Goal: Task Accomplishment & Management: Complete application form

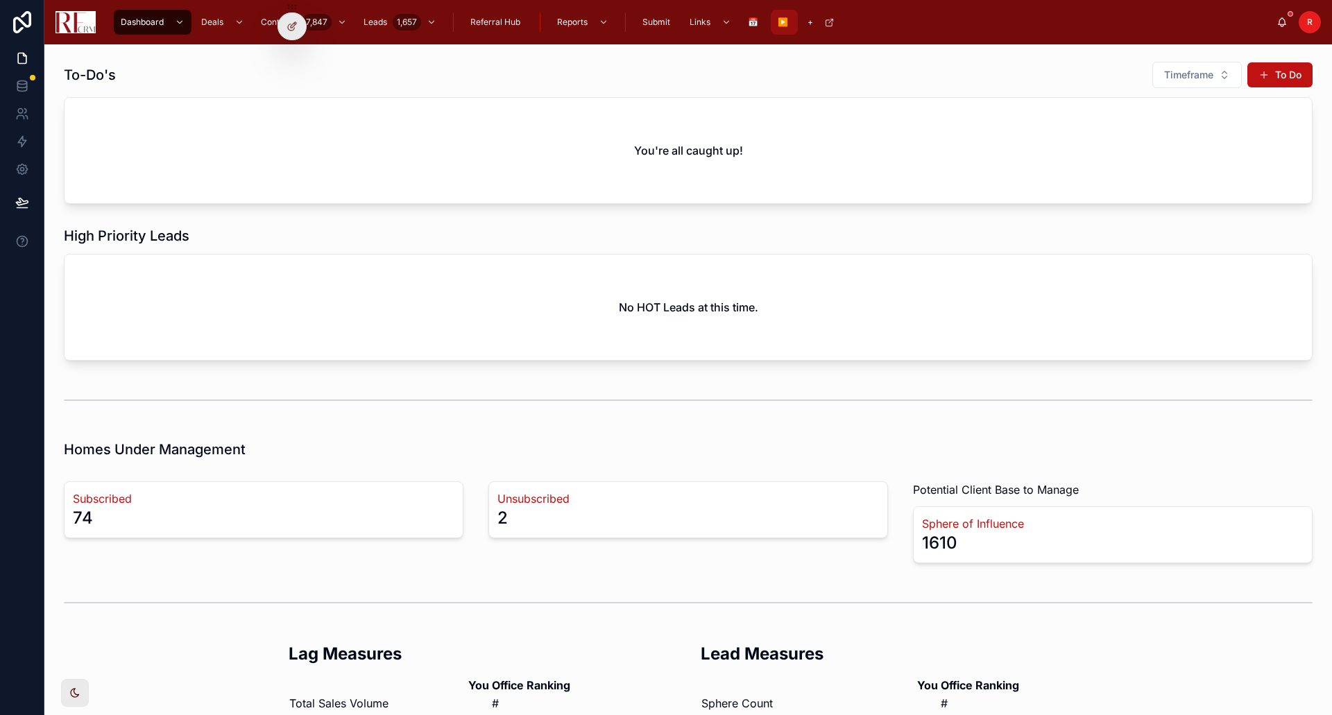
click at [778, 19] on span "▶️" at bounding box center [783, 22] width 10 height 11
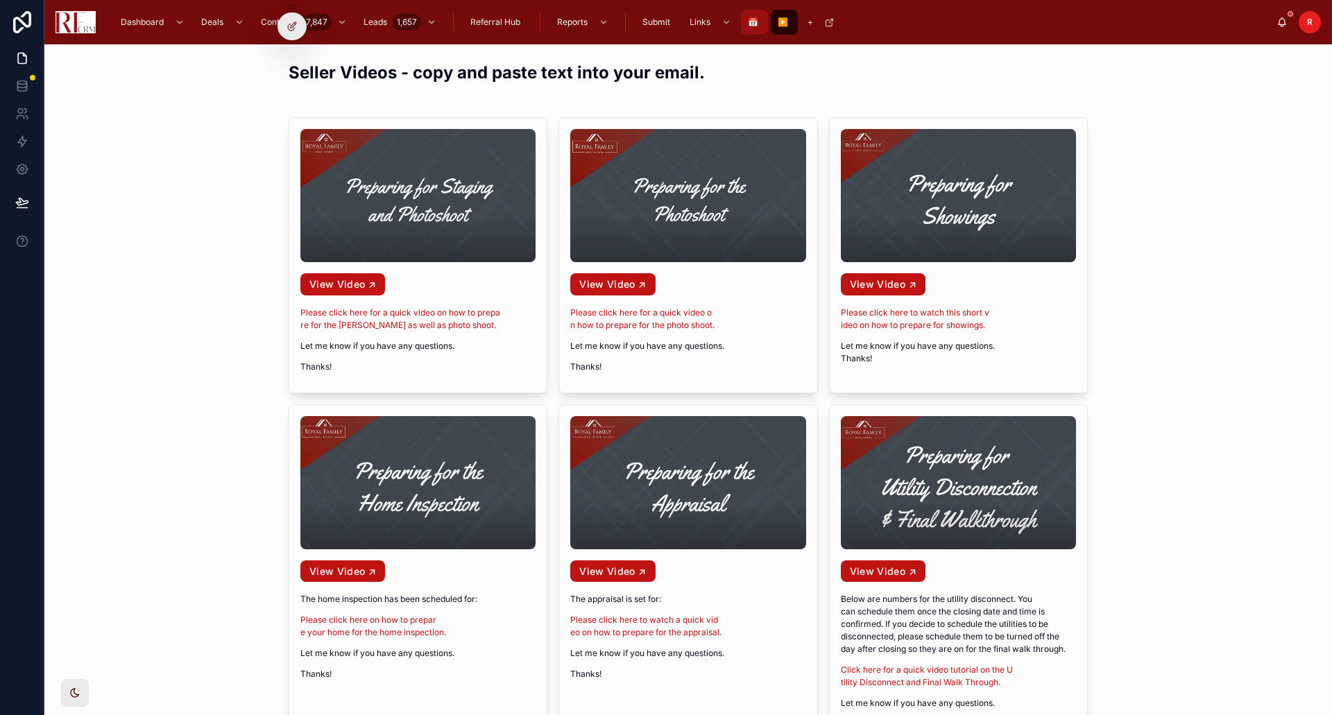
click at [761, 17] on div "📅" at bounding box center [754, 22] width 19 height 22
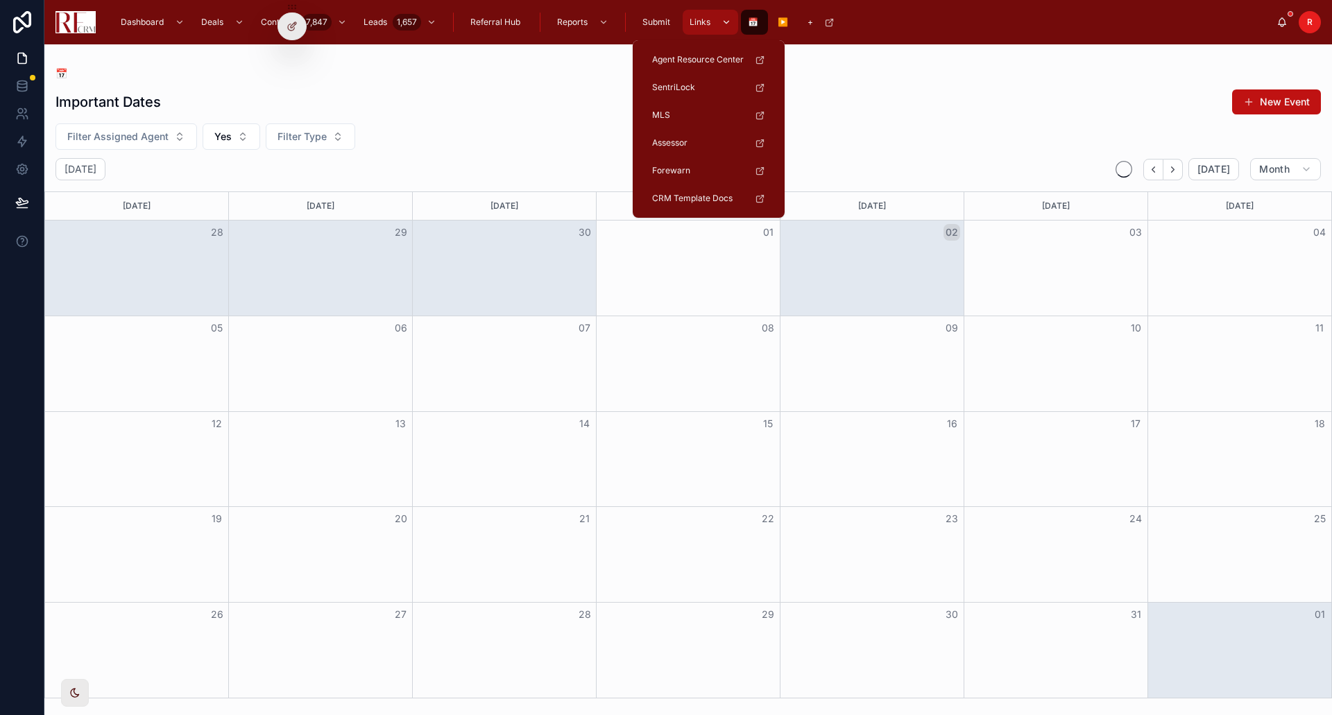
click at [706, 22] on span "Links" at bounding box center [700, 22] width 21 height 11
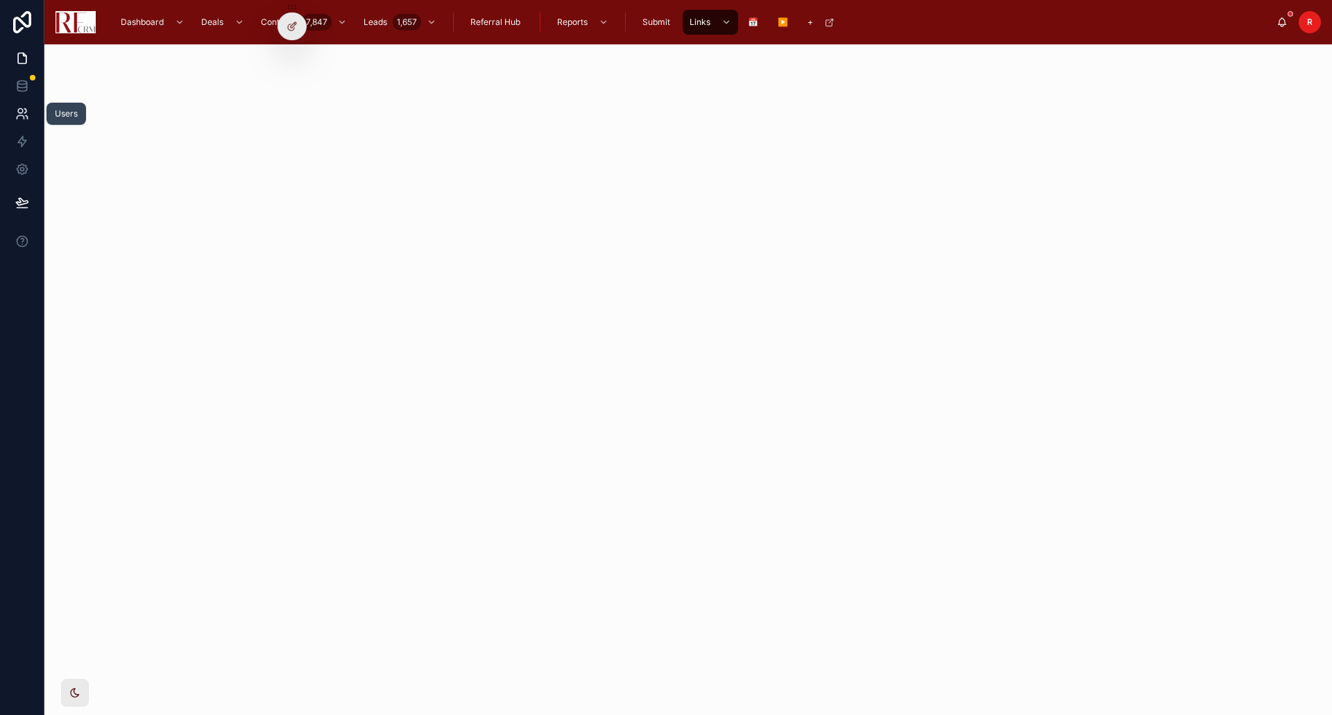
click at [22, 116] on icon at bounding box center [20, 117] width 7 height 3
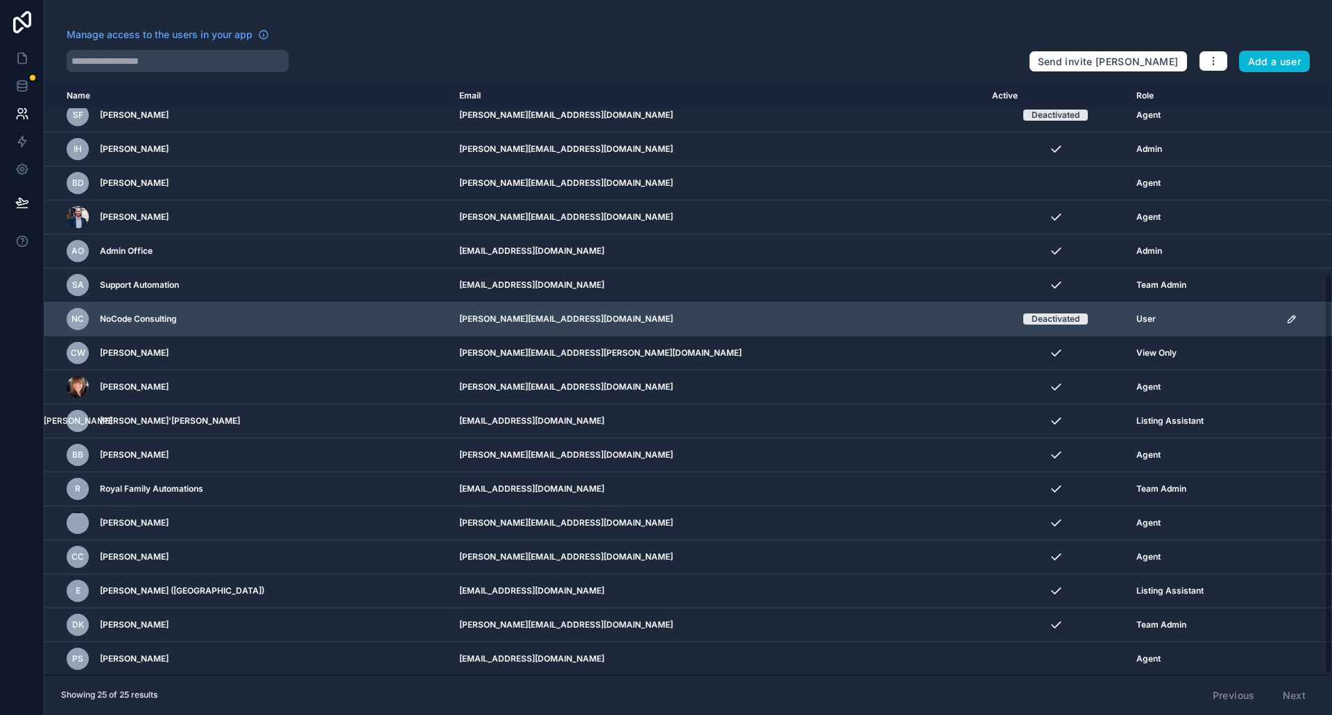
scroll to position [283, 0]
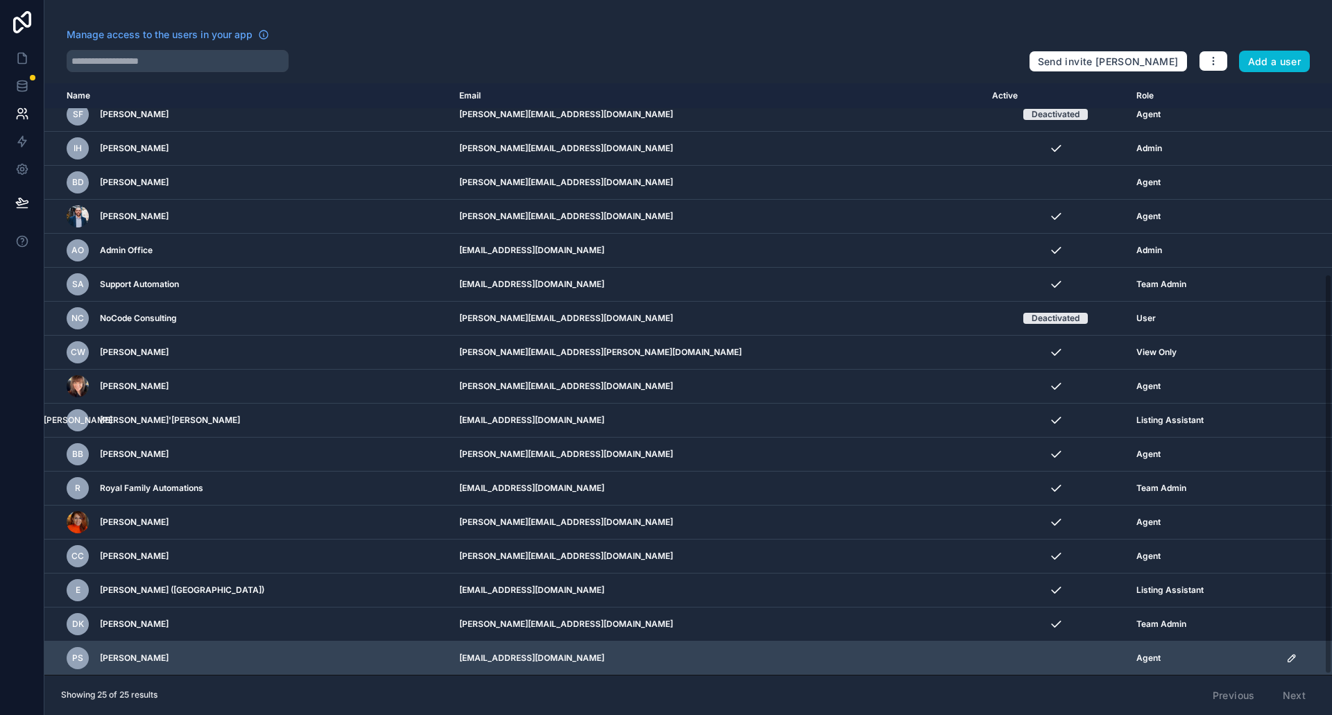
click at [183, 652] on div "PS [PERSON_NAME]" at bounding box center [255, 658] width 376 height 22
click at [1287, 660] on icon "scrollable content" at bounding box center [1292, 658] width 11 height 11
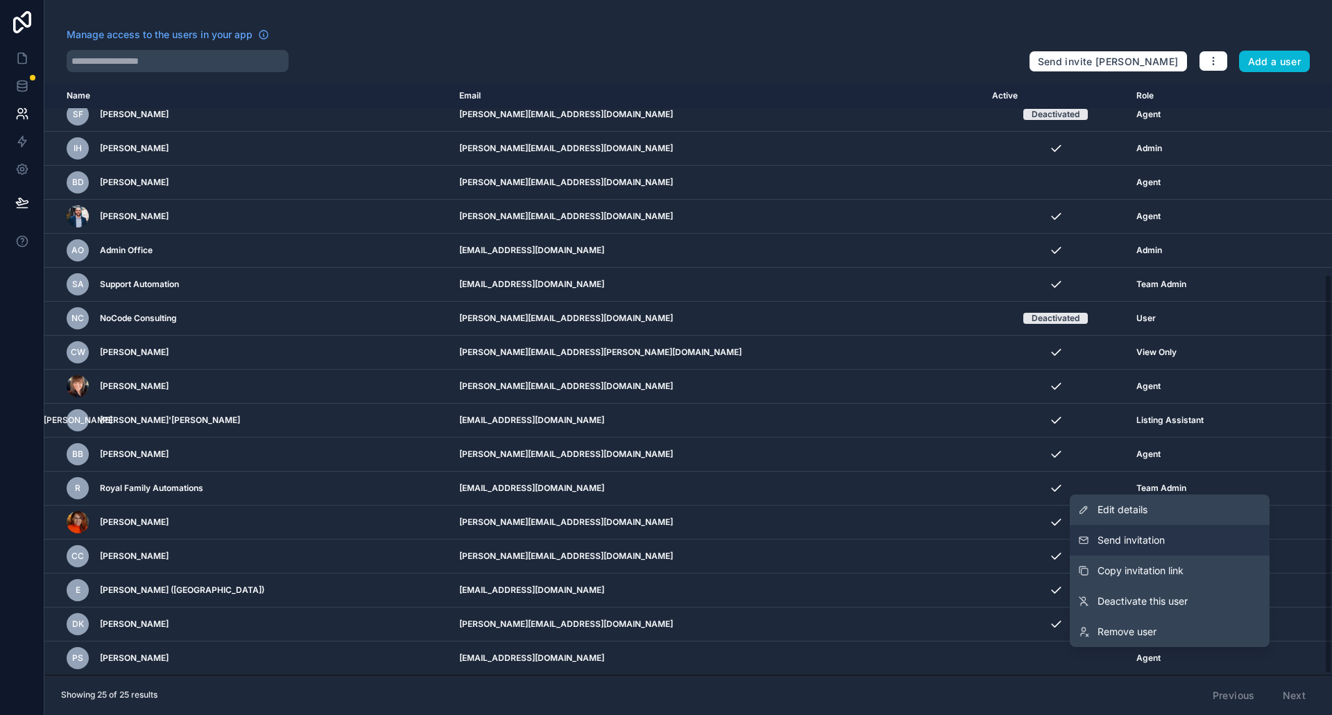
click at [1185, 540] on button "Send invitation" at bounding box center [1170, 540] width 200 height 31
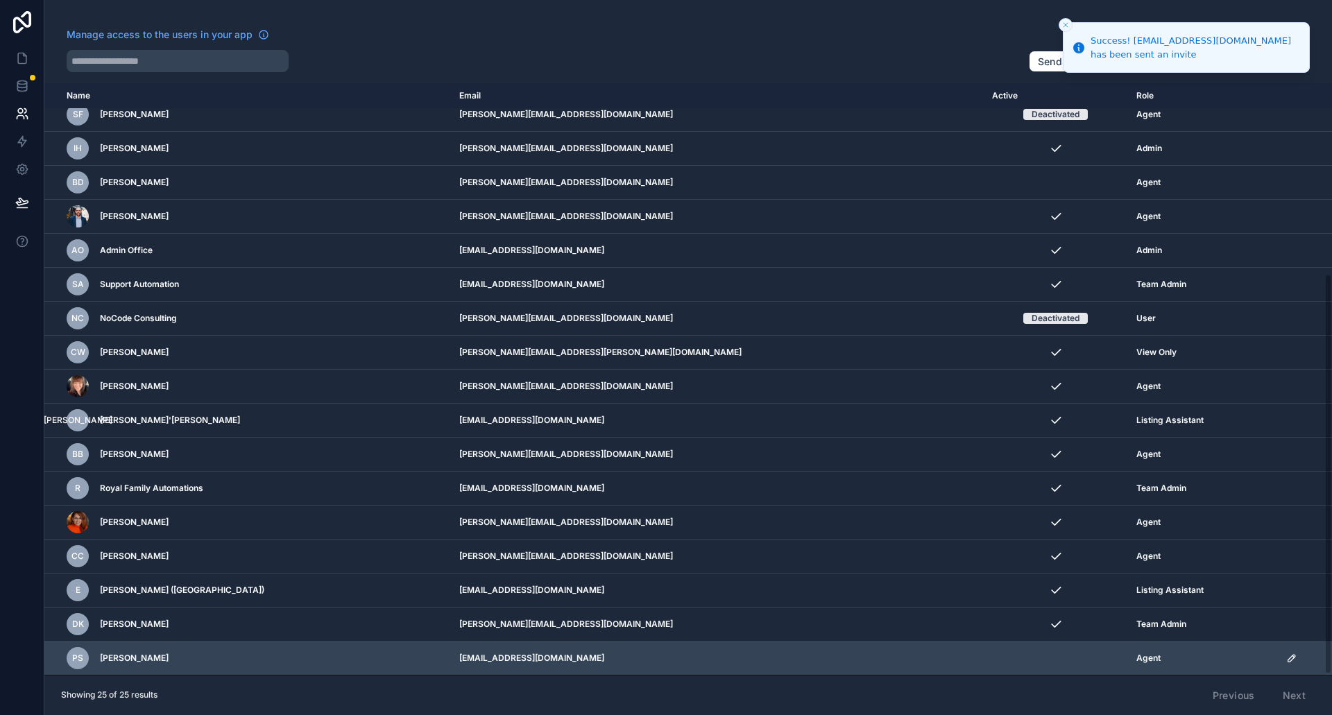
click at [1287, 662] on icon "scrollable content" at bounding box center [1292, 658] width 11 height 11
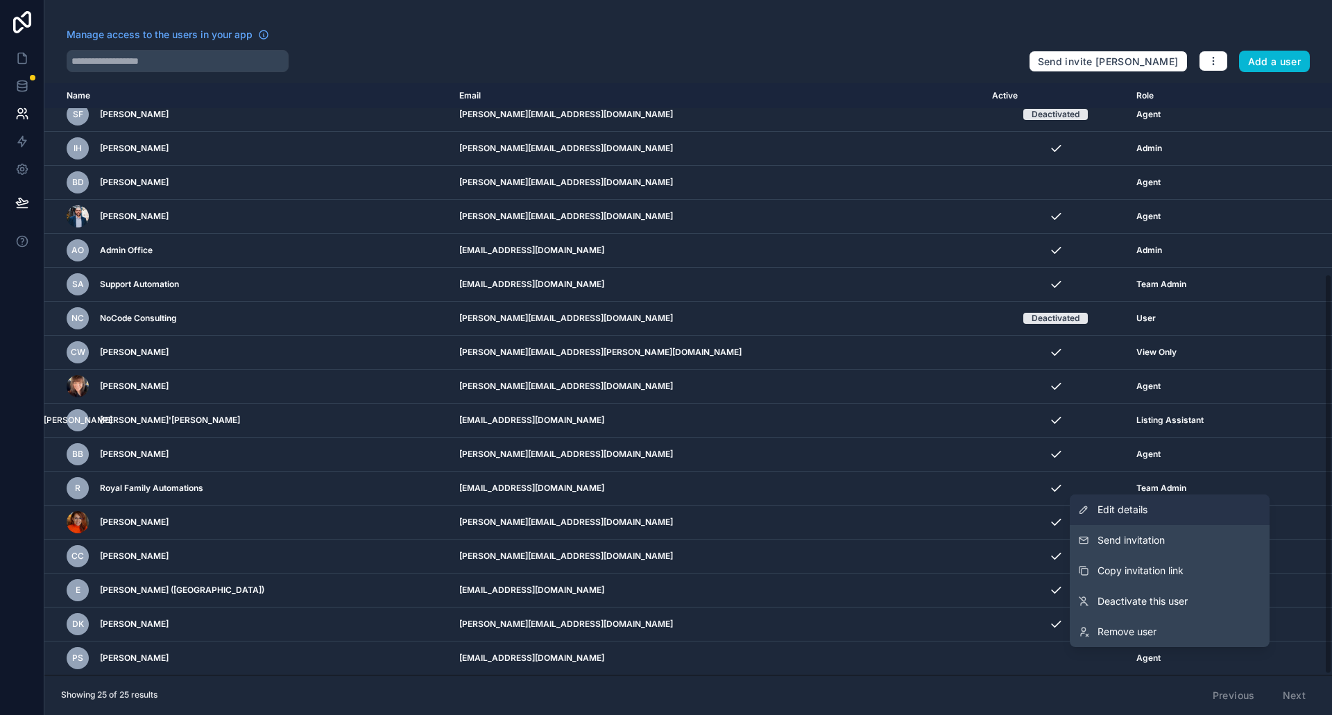
click at [1128, 515] on span "Edit details" at bounding box center [1123, 510] width 50 height 14
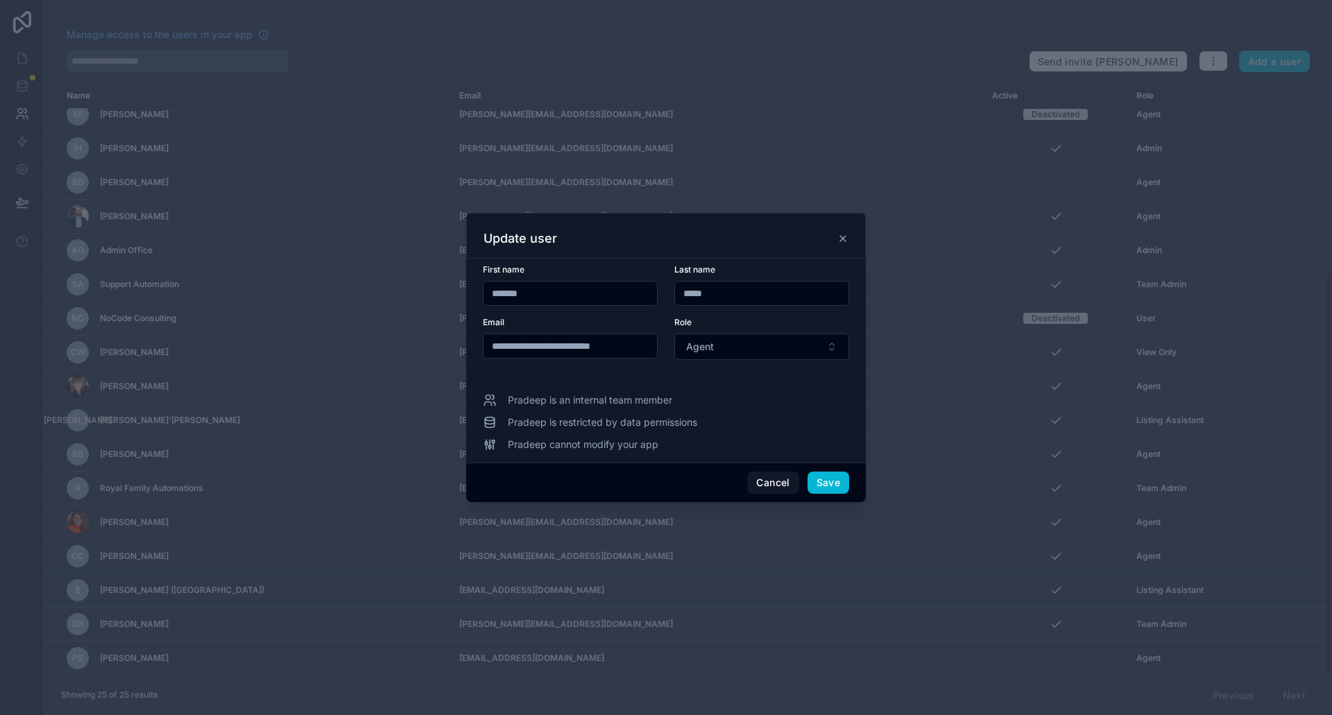
click at [543, 300] on input "*******" at bounding box center [570, 293] width 173 height 19
click at [719, 293] on input "*****" at bounding box center [761, 293] width 173 height 19
drag, startPoint x: 644, startPoint y: 347, endPoint x: 540, endPoint y: 350, distance: 104.1
click at [540, 350] on input "**********" at bounding box center [570, 346] width 173 height 19
type input "**********"
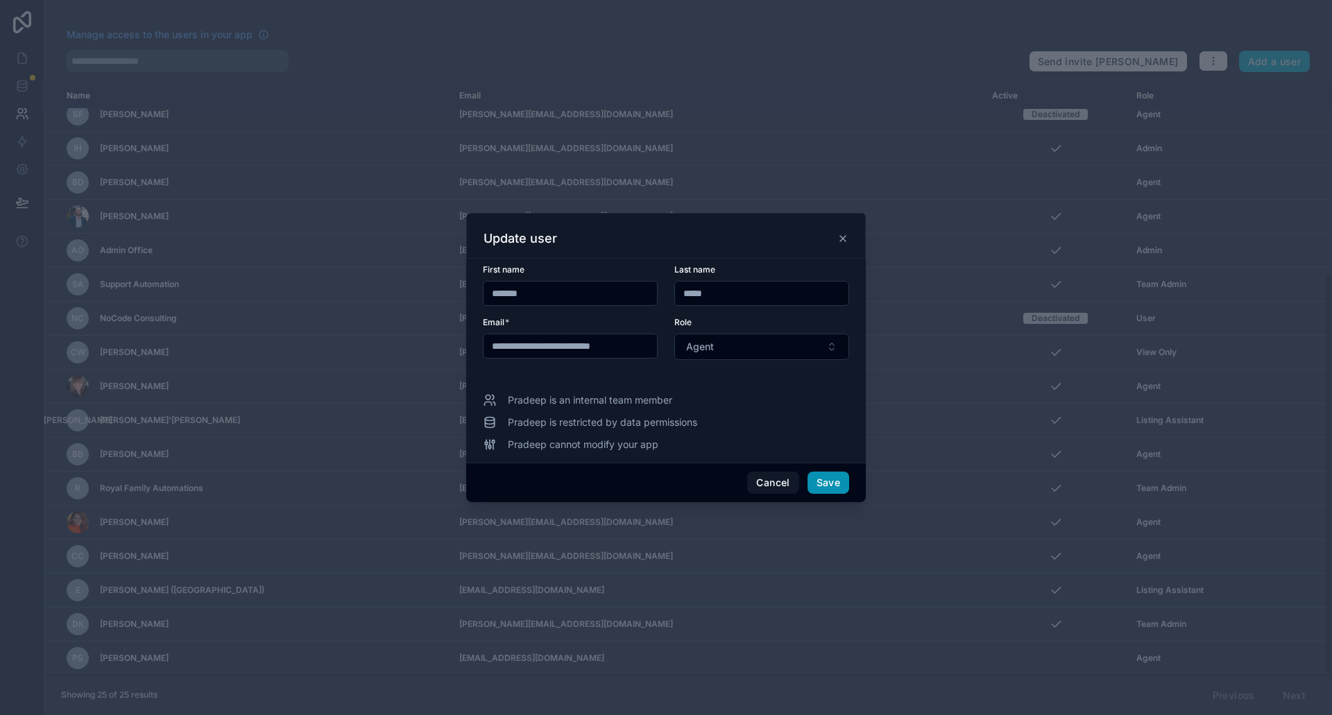
click at [830, 480] on button "Save" at bounding box center [829, 483] width 42 height 22
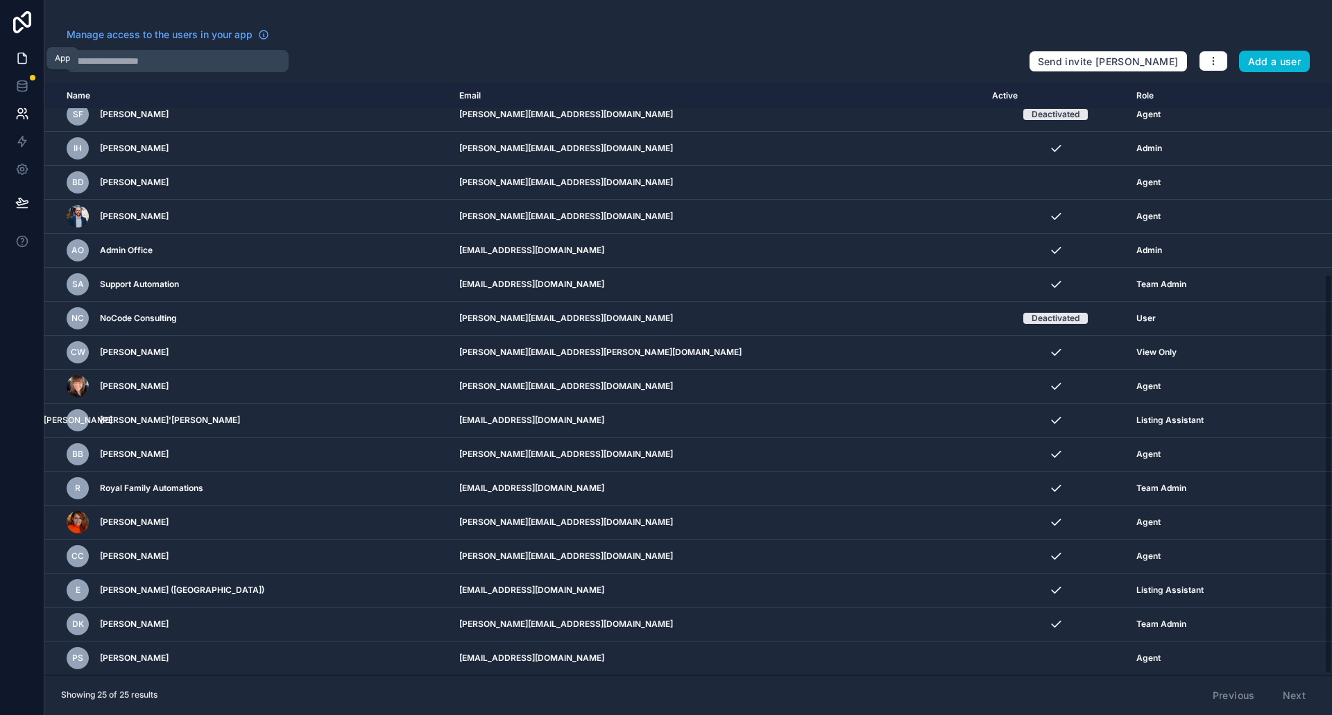
click at [25, 50] on link at bounding box center [22, 58] width 44 height 28
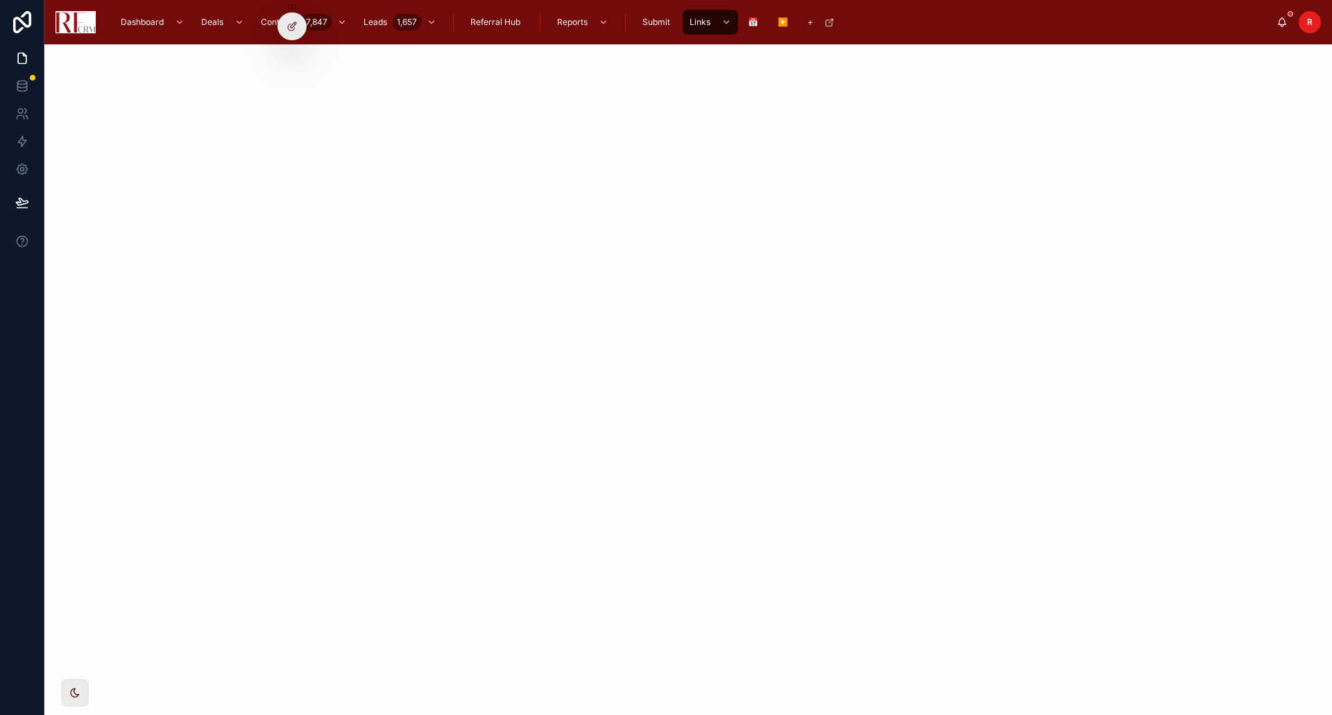
click at [1319, 19] on div "R" at bounding box center [1310, 22] width 22 height 22
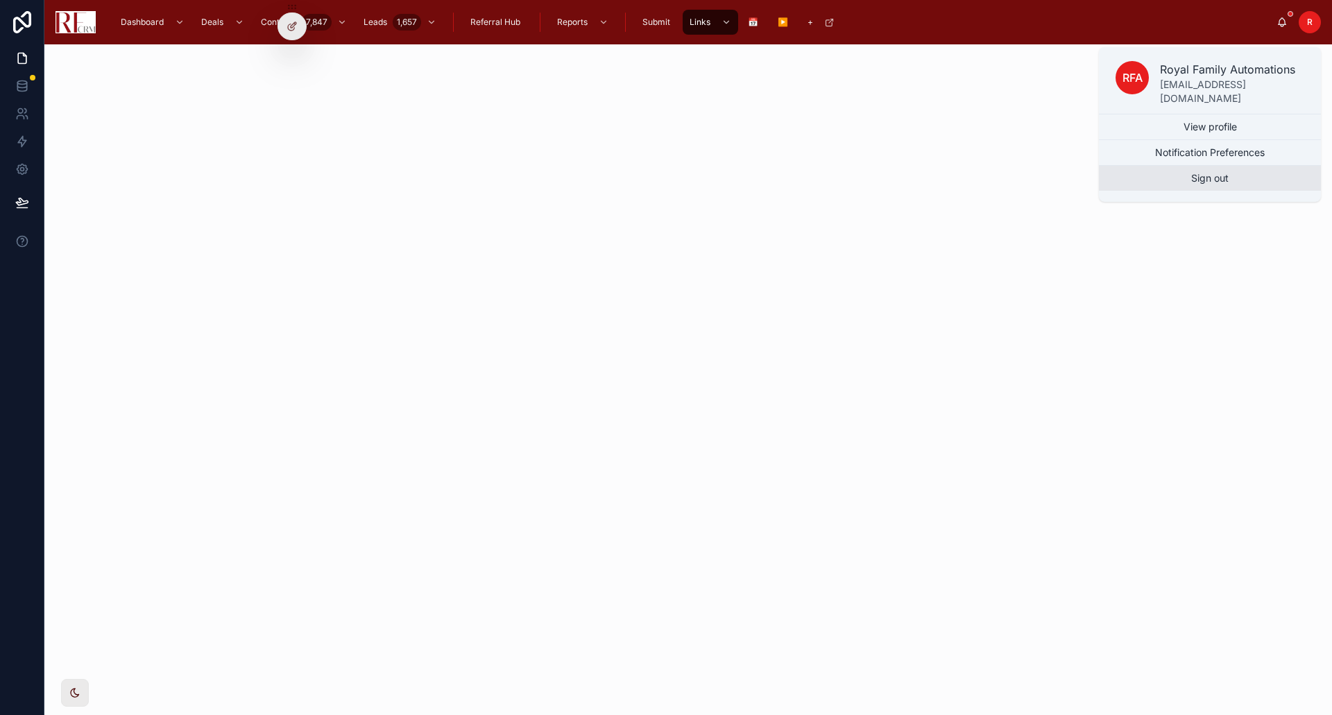
click at [1231, 172] on button "Sign out" at bounding box center [1210, 178] width 222 height 25
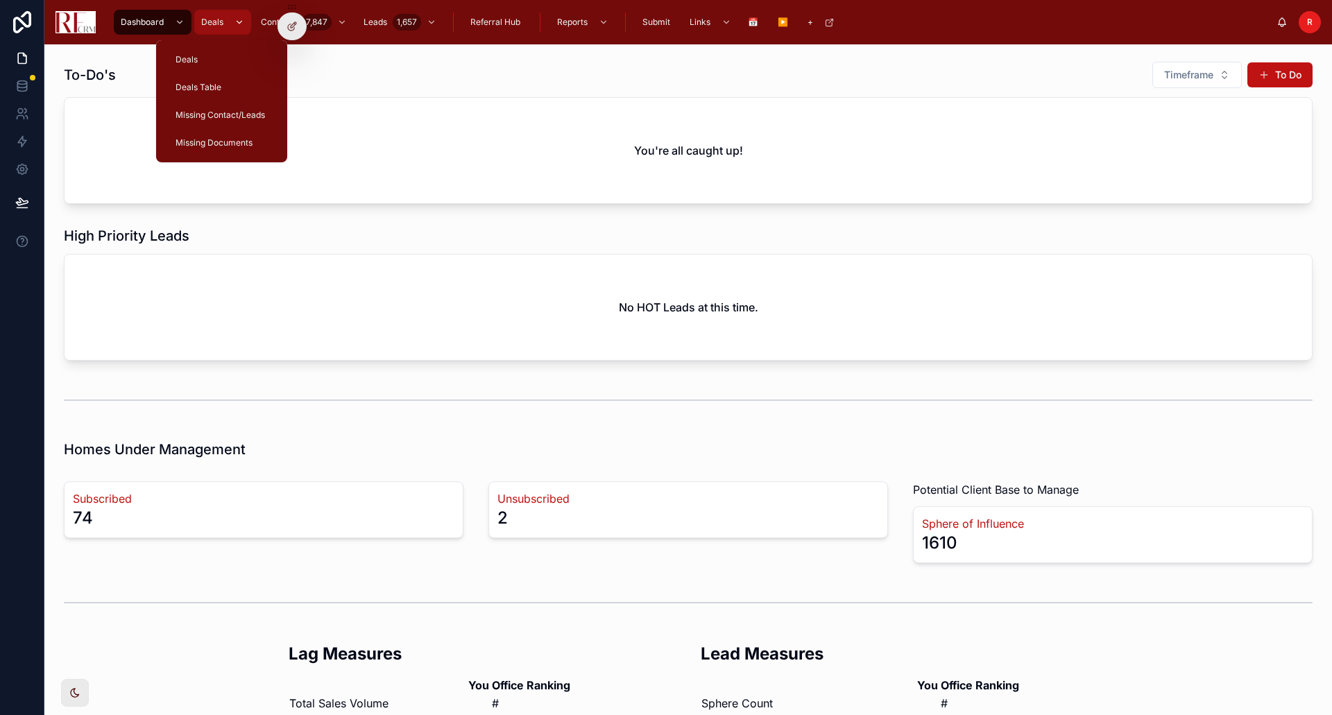
click at [218, 22] on span "Deals" at bounding box center [212, 22] width 22 height 11
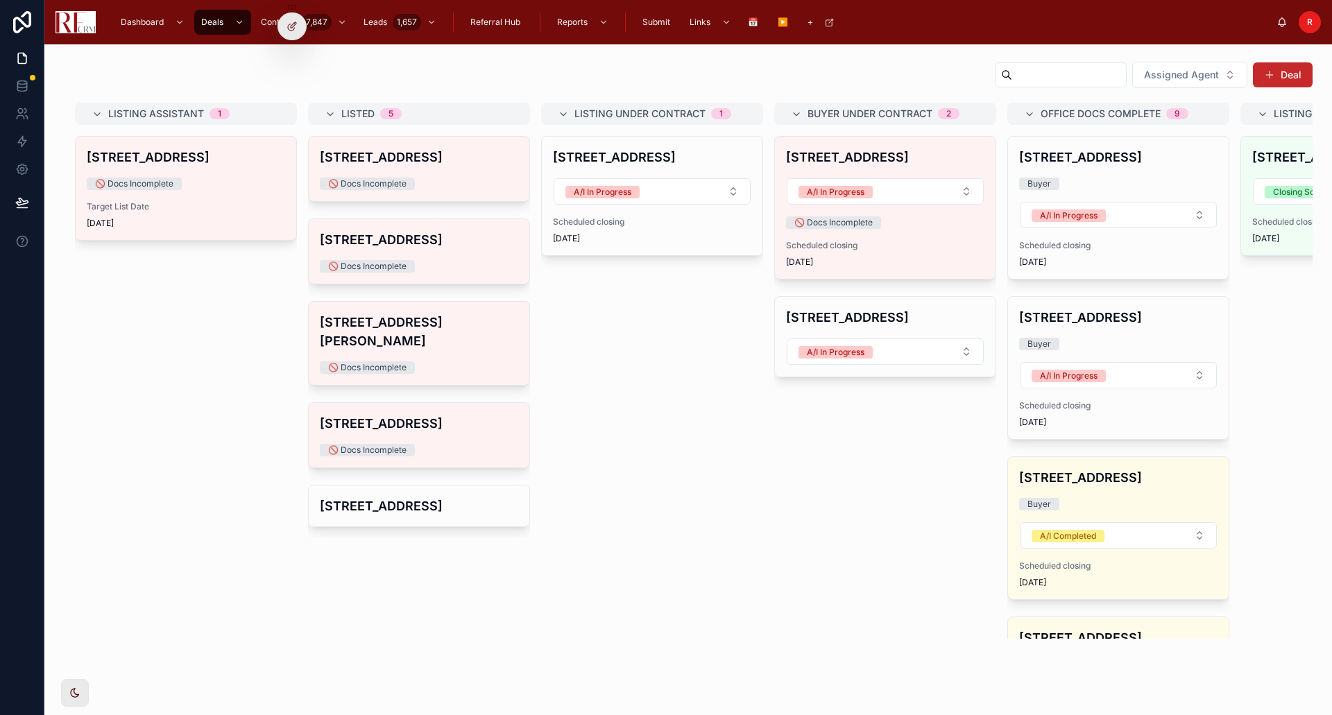
click at [1280, 75] on button "Deal" at bounding box center [1283, 74] width 60 height 25
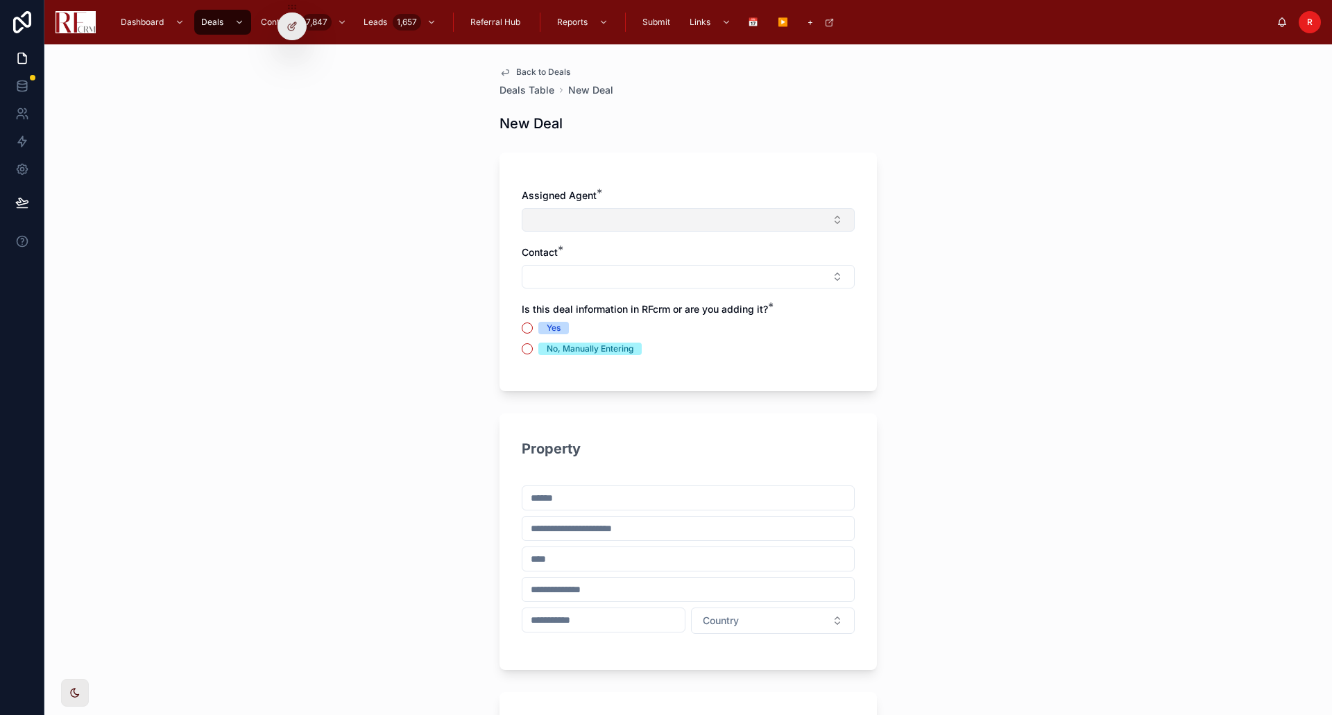
click at [697, 214] on button "Select Button" at bounding box center [688, 220] width 333 height 24
type input "****"
click at [628, 276] on div "[PERSON_NAME]" at bounding box center [683, 275] width 326 height 22
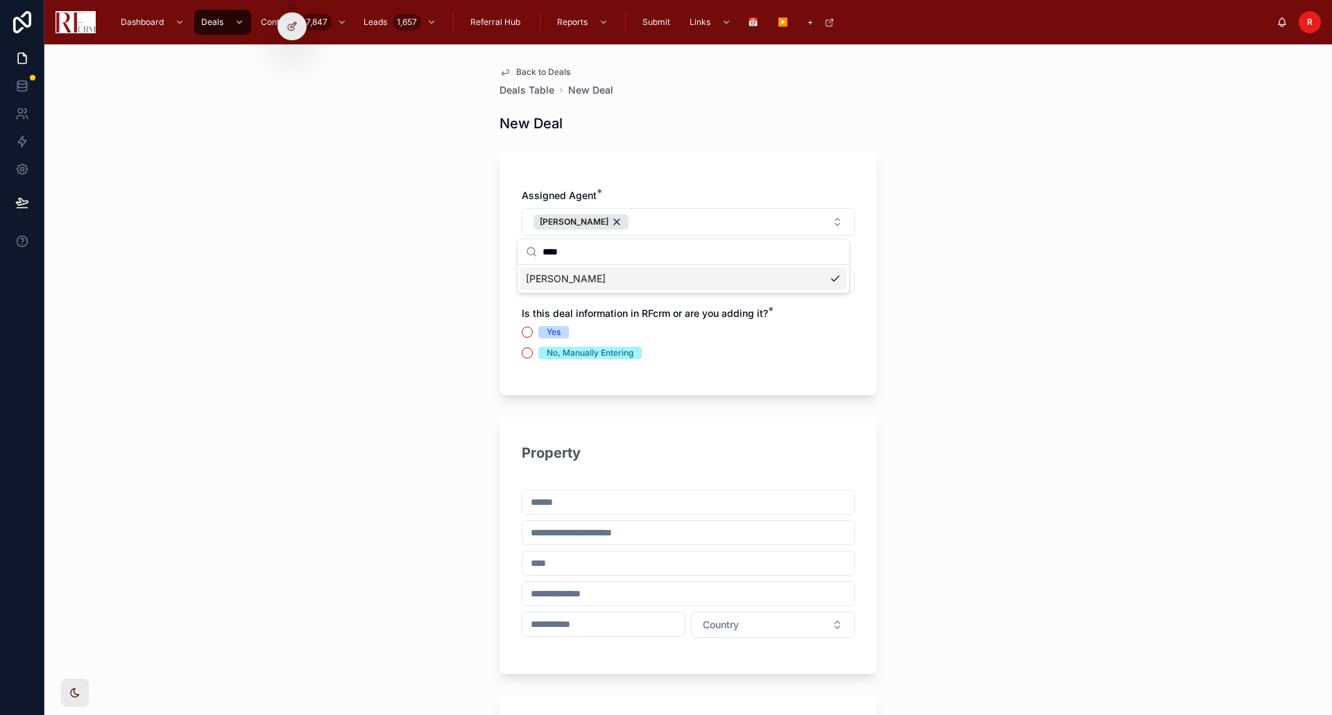
click at [926, 310] on div "Back to Deals Deals Table New Deal New Deal Assigned Agent * Pradeep Singh Cont…" at bounding box center [688, 379] width 1288 height 671
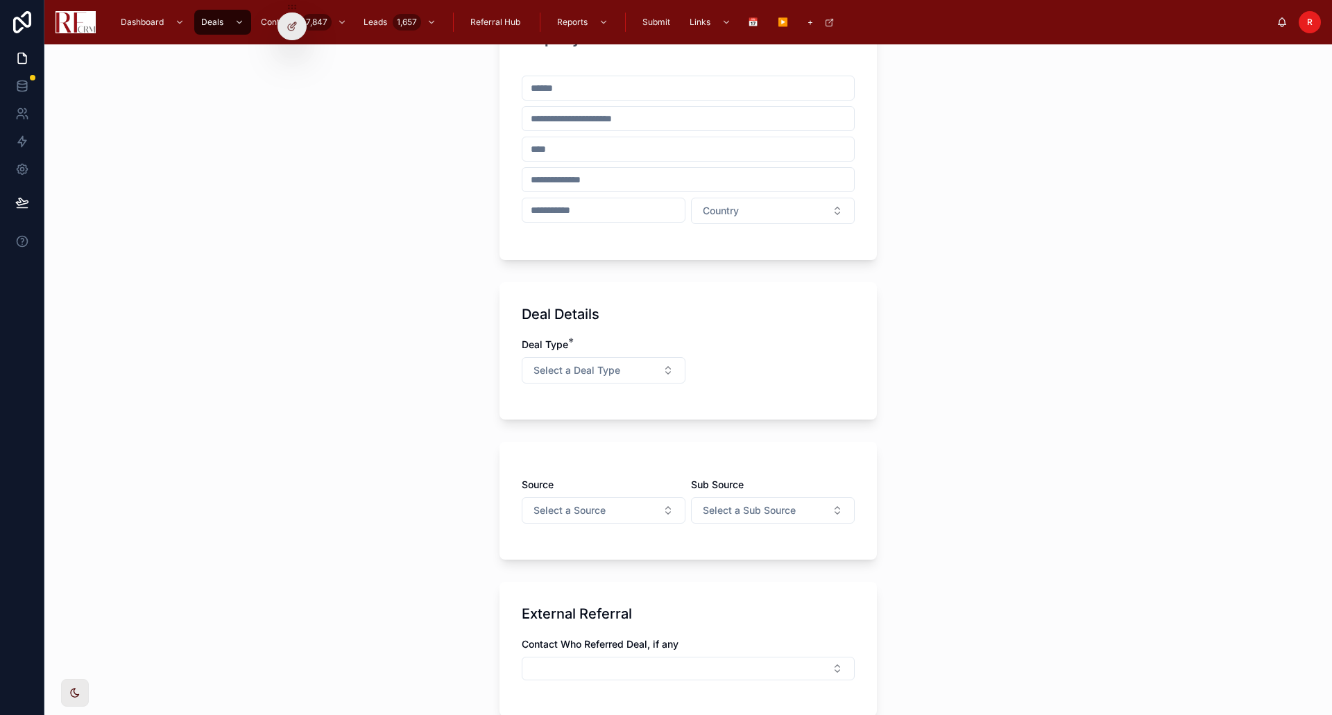
scroll to position [416, 0]
click at [599, 370] on span "Select a Deal Type" at bounding box center [577, 369] width 87 height 14
click at [597, 461] on div "Listing" at bounding box center [599, 465] width 167 height 21
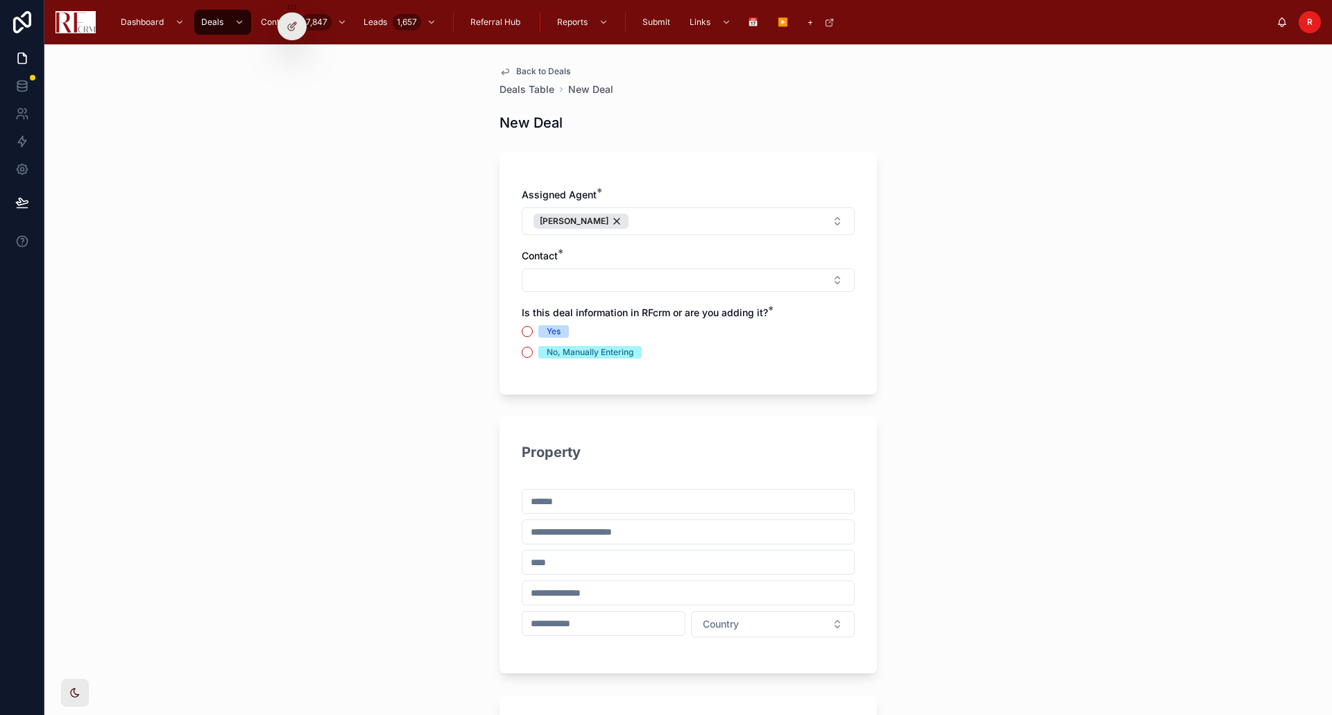
scroll to position [0, 0]
click at [647, 25] on span "Submit" at bounding box center [657, 22] width 28 height 11
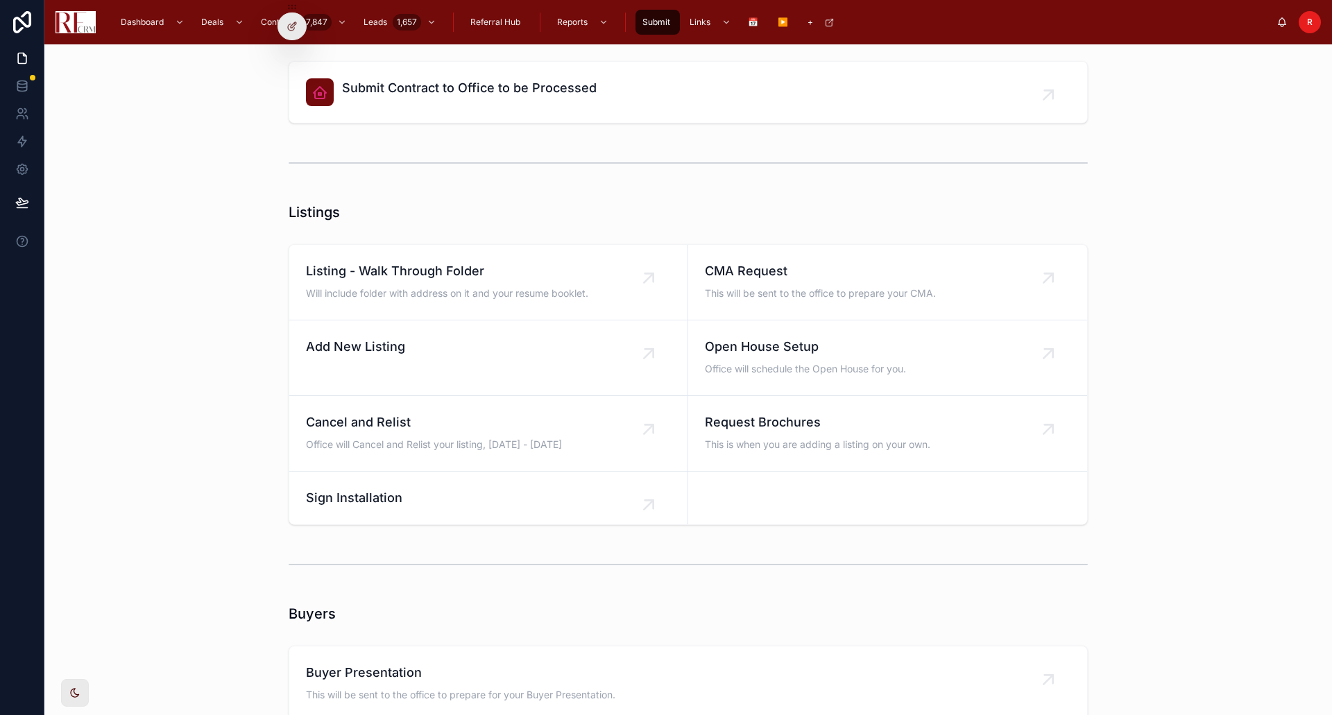
click at [262, 446] on div "Listing - Walk Through Folder Will include folder with address on it and your r…" at bounding box center [689, 385] width 1266 height 292
